Goal: Information Seeking & Learning: Learn about a topic

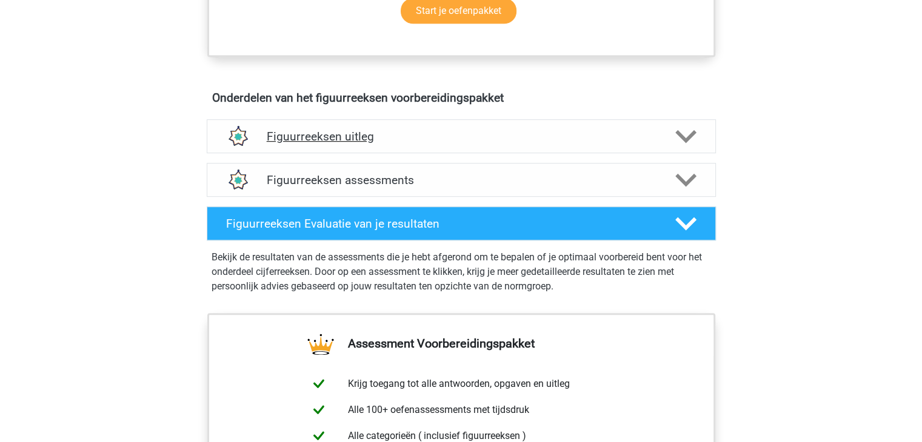
scroll to position [637, 0]
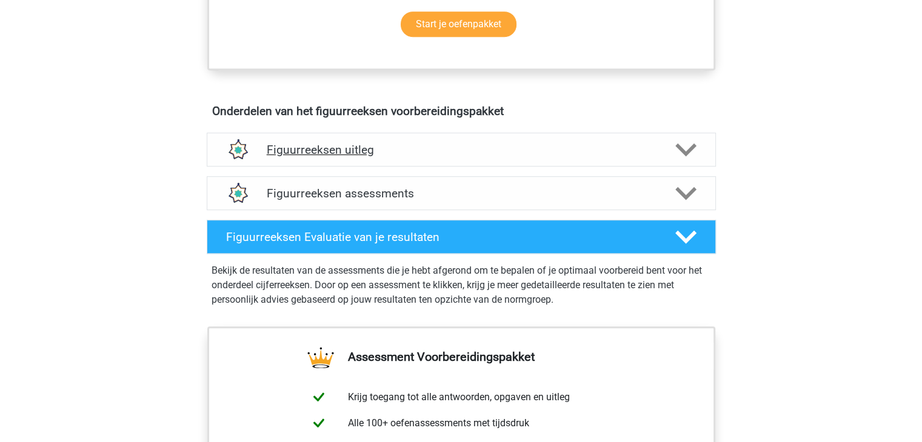
click at [676, 148] on icon at bounding box center [685, 149] width 21 height 21
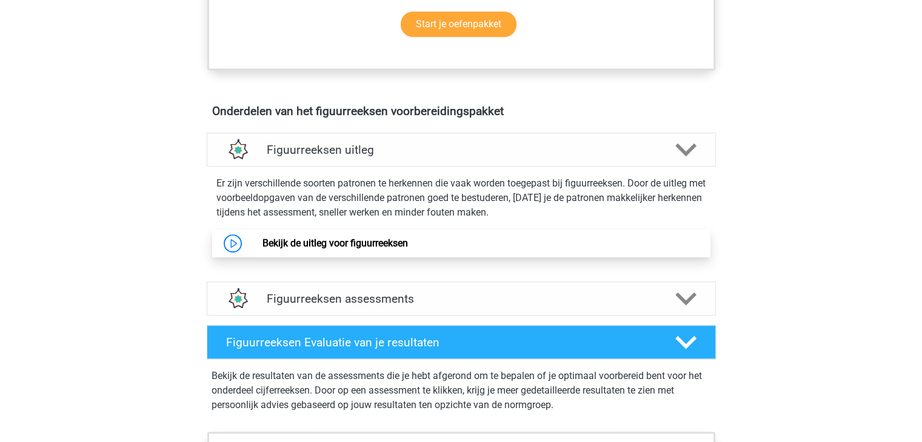
click at [390, 241] on link "Bekijk de uitleg voor figuurreeksen" at bounding box center [334, 244] width 145 height 12
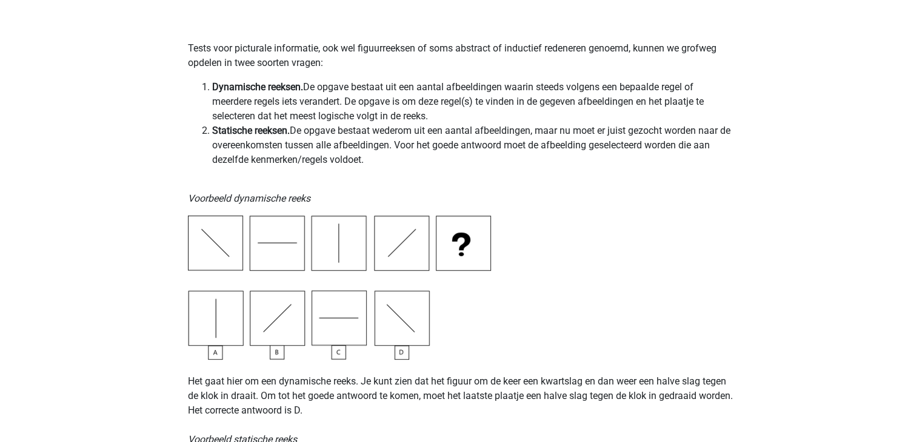
scroll to position [242, 0]
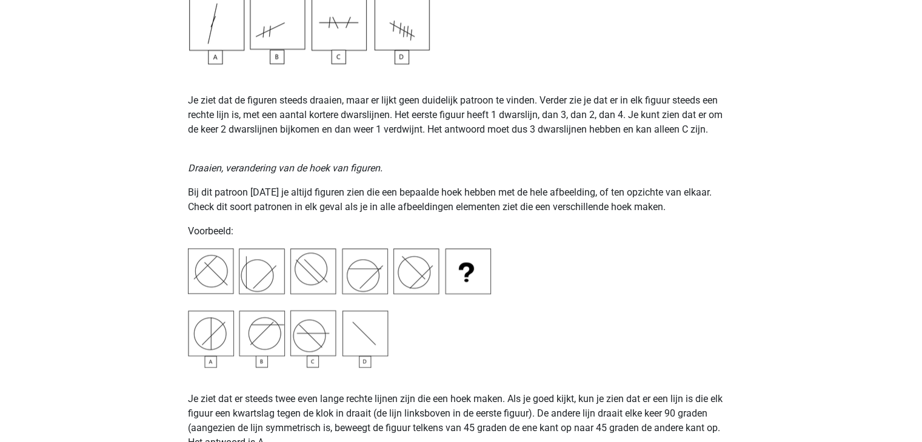
scroll to position [1417, 0]
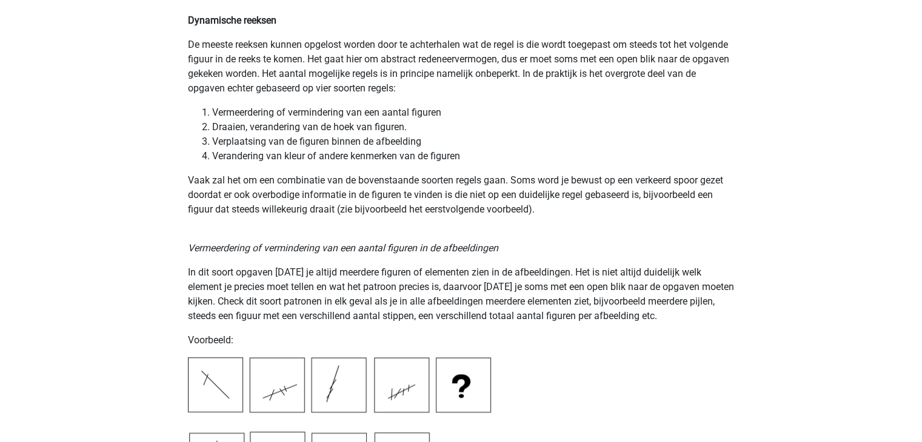
scroll to position [871, 0]
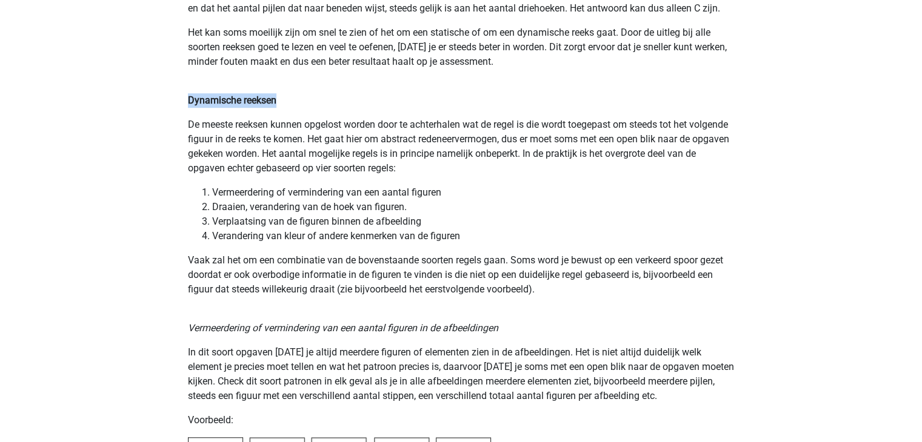
drag, startPoint x: 188, startPoint y: 99, endPoint x: 281, endPoint y: 96, distance: 92.8
click at [281, 96] on p "Dynamische reeksen" at bounding box center [461, 100] width 547 height 15
copy b "Dynamische reeksen"
click at [193, 191] on ol "Vermeerdering of vermindering van een aantal figuren Draaien, verandering van d…" at bounding box center [461, 214] width 547 height 58
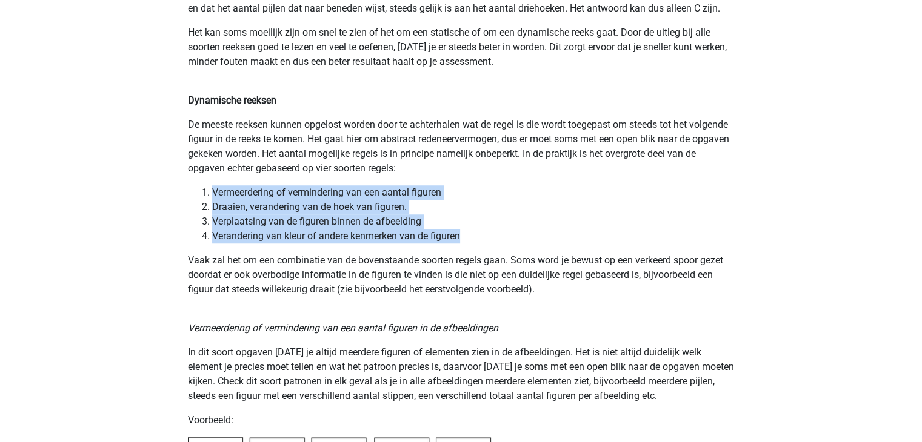
drag, startPoint x: 193, startPoint y: 191, endPoint x: 467, endPoint y: 241, distance: 278.4
click at [472, 239] on ol "Vermeerdering of vermindering van een aantal figuren Draaien, verandering van d…" at bounding box center [461, 214] width 547 height 58
copy ol "Vermeerdering of vermindering van een aantal figuren Draaien, verandering van d…"
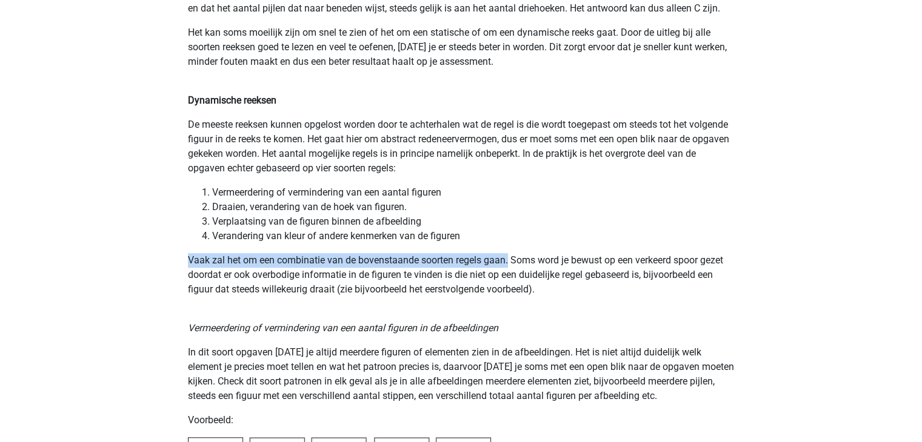
drag, startPoint x: 186, startPoint y: 259, endPoint x: 508, endPoint y: 264, distance: 322.4
copy p "Vaak zal het om een combinatie van de bovenstaande soorten regels gaan."
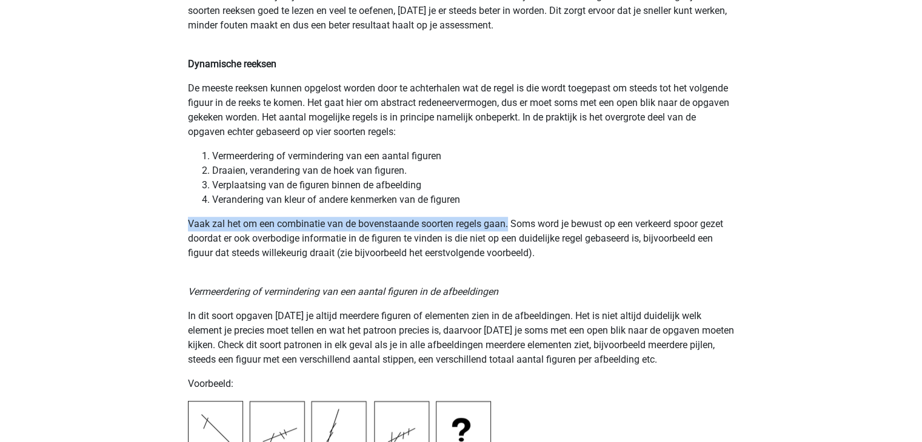
scroll to position [932, 0]
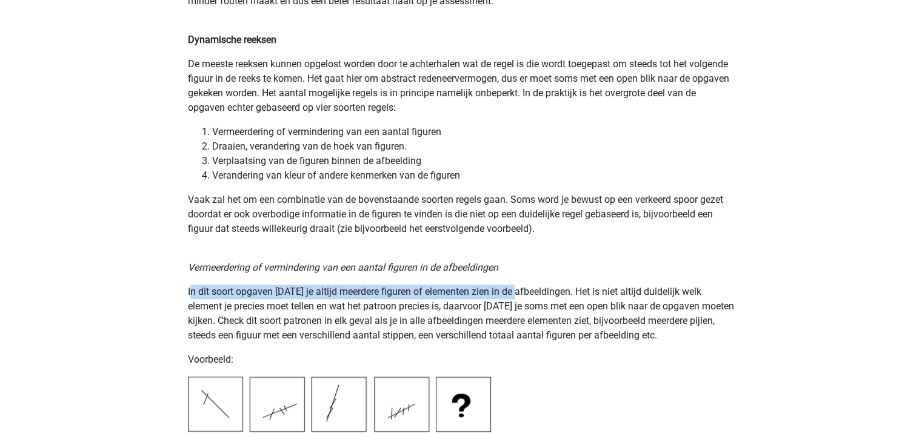
drag, startPoint x: 189, startPoint y: 290, endPoint x: 515, endPoint y: 281, distance: 326.1
click at [281, 290] on p "In dit soort opgaven [DATE] je altijd meerdere figuren of elementen zien in de …" at bounding box center [461, 314] width 547 height 58
drag, startPoint x: 155, startPoint y: 290, endPoint x: 558, endPoint y: 282, distance: 402.5
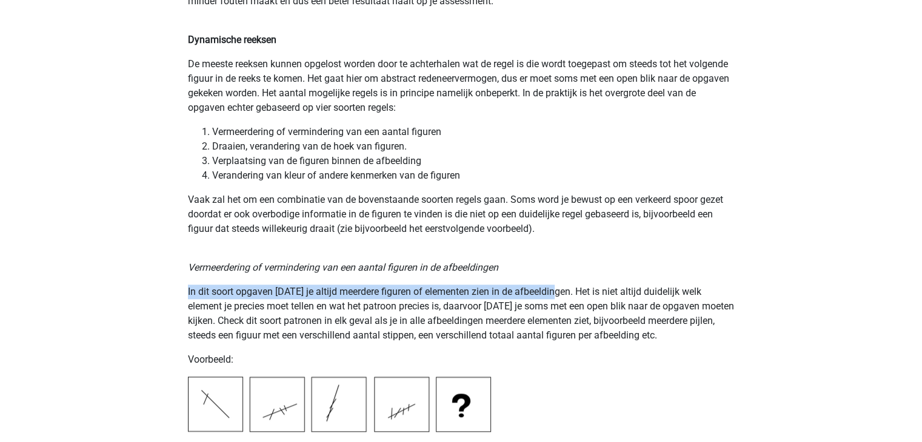
copy p "In dit soort opgaven [DATE] je altijd meerdere figuren of elementen zien in de …"
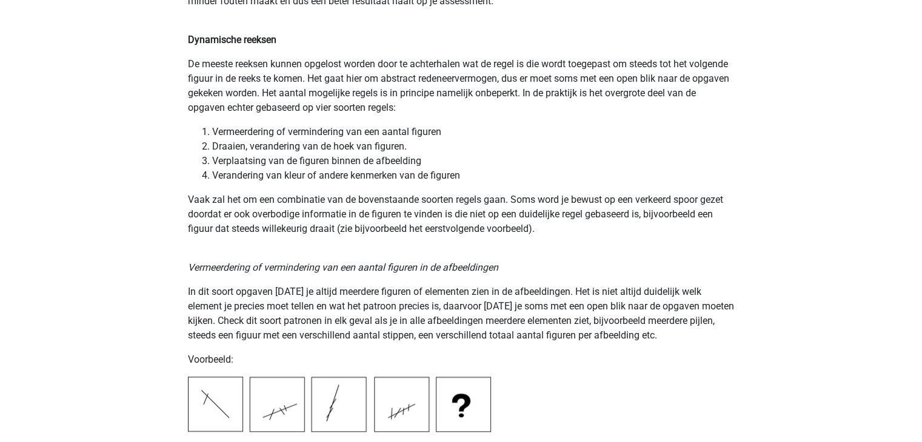
click at [465, 256] on p "Vermeerdering of vermindering van een aantal figuren in de afbeeldingen" at bounding box center [461, 260] width 547 height 29
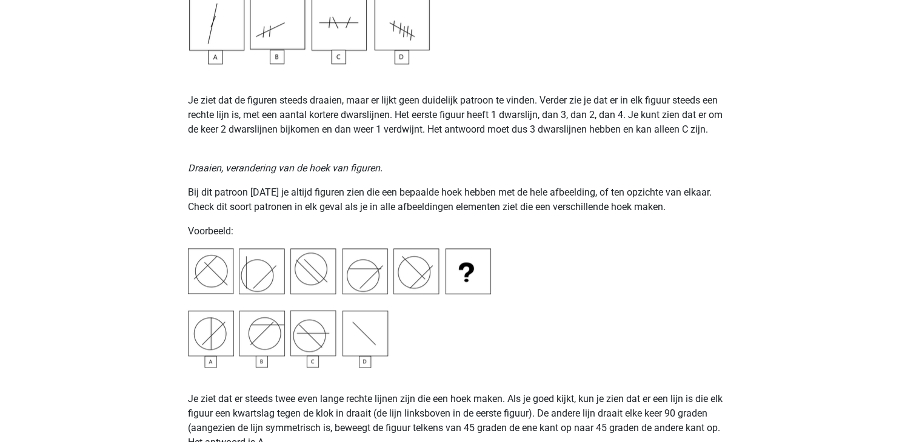
scroll to position [1417, 0]
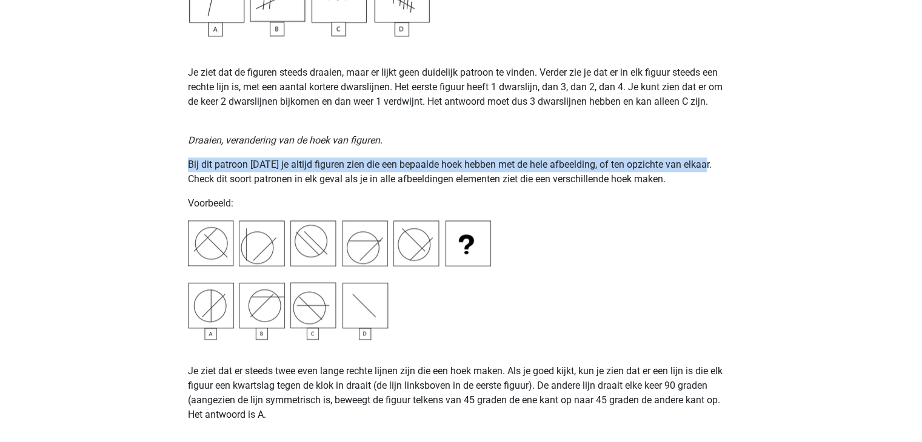
drag, startPoint x: 188, startPoint y: 165, endPoint x: 702, endPoint y: 164, distance: 513.9
click at [702, 164] on p "Bij dit patroon [DATE] je altijd figuren zien die een bepaalde hoek hebben met …" at bounding box center [461, 172] width 547 height 29
copy p "Bij dit patroon [DATE] je altijd figuren zien die een bepaalde hoek hebben met …"
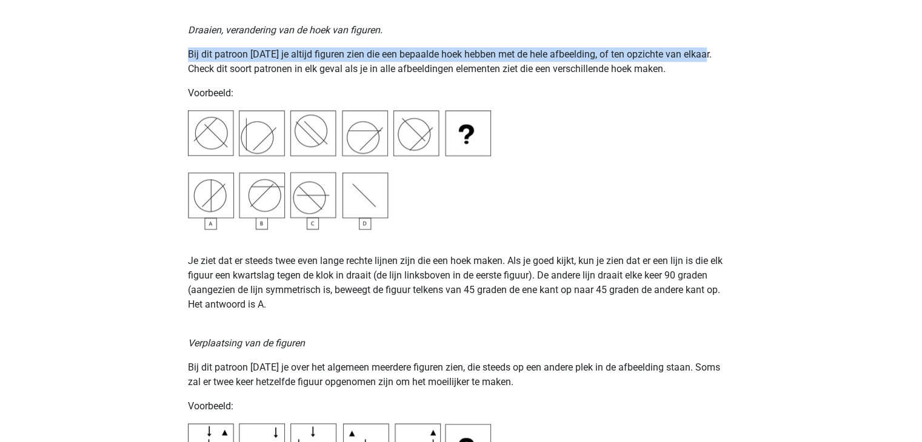
scroll to position [1599, 0]
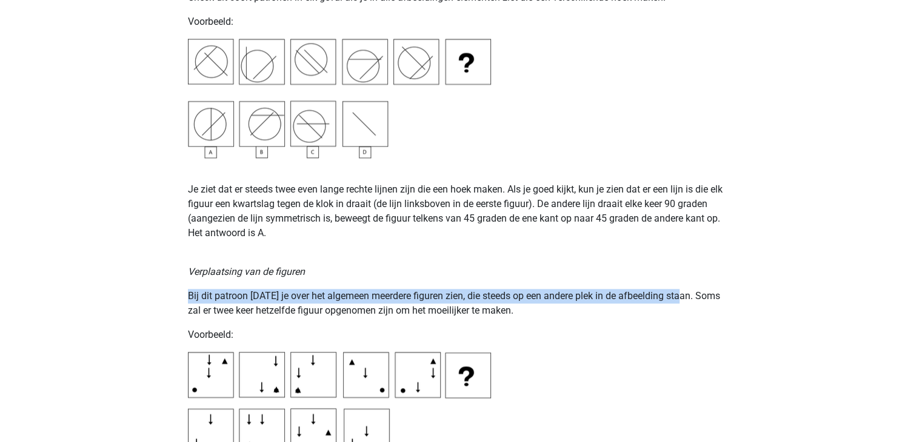
drag, startPoint x: 189, startPoint y: 296, endPoint x: 682, endPoint y: 298, distance: 492.7
click at [682, 298] on p "Bij dit patroon [DATE] je over het algemeen meerdere figuren zien, die steeds o…" at bounding box center [461, 303] width 547 height 29
copy p "Bij dit patroon [DATE] je over het algemeen meerdere figuren zien, die steeds o…"
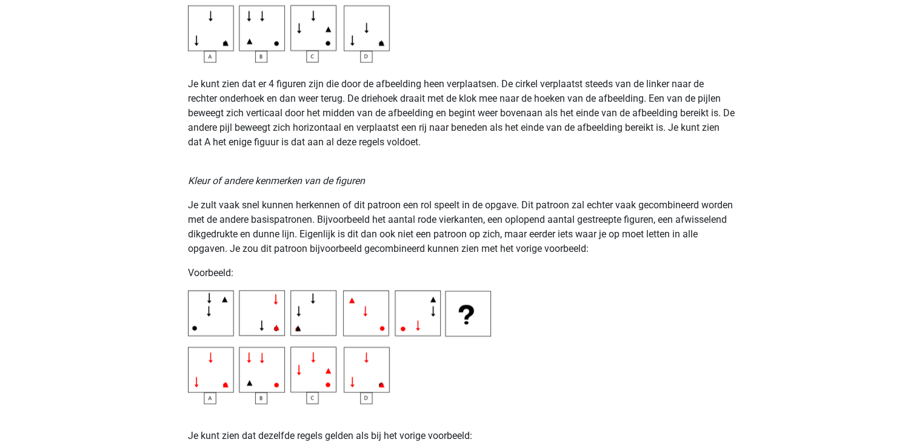
scroll to position [2023, 0]
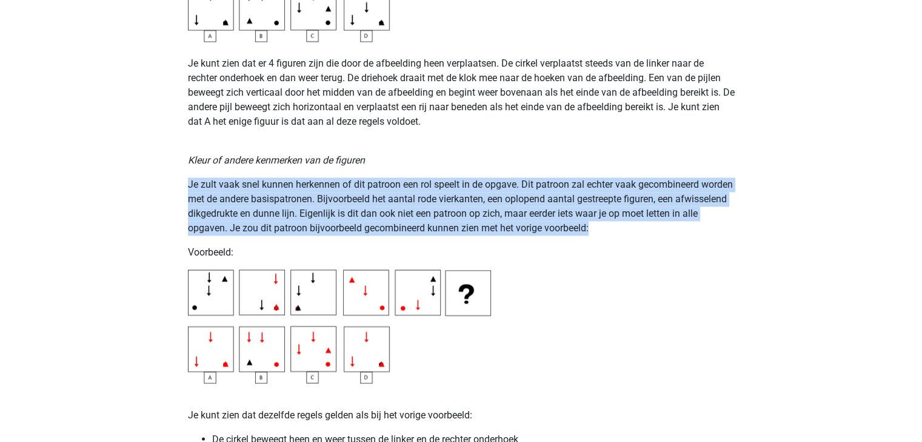
drag, startPoint x: 190, startPoint y: 187, endPoint x: 636, endPoint y: 224, distance: 447.5
click at [636, 224] on p "Je zult vaak snel kunnen herkennen of dit patroon een rol speelt in de opgave. …" at bounding box center [461, 207] width 547 height 58
copy p "Je zult vaak snel kunnen herkennen of dit patroon een rol speelt in de opgave. …"
